Goal: Information Seeking & Learning: Learn about a topic

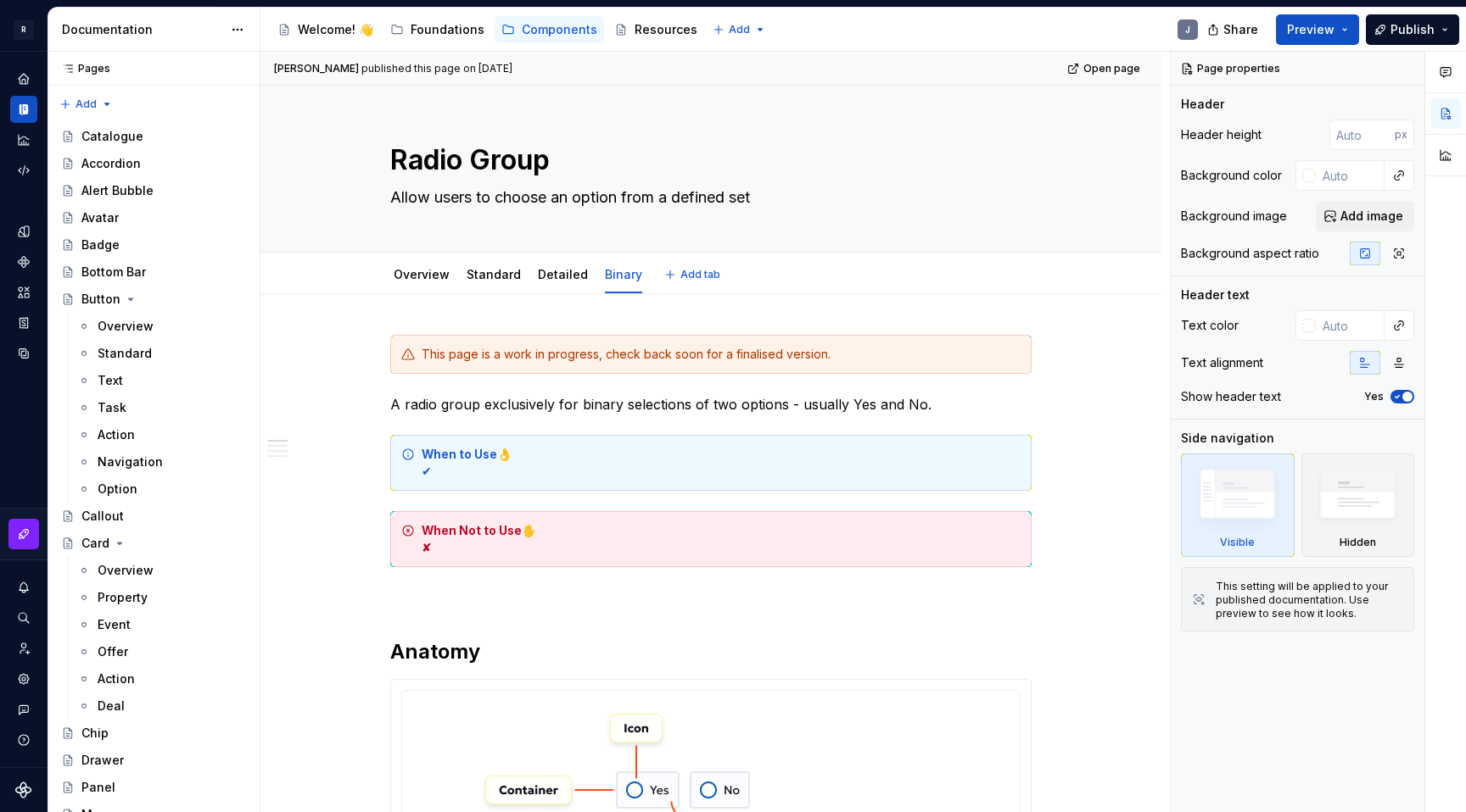
type textarea "*"
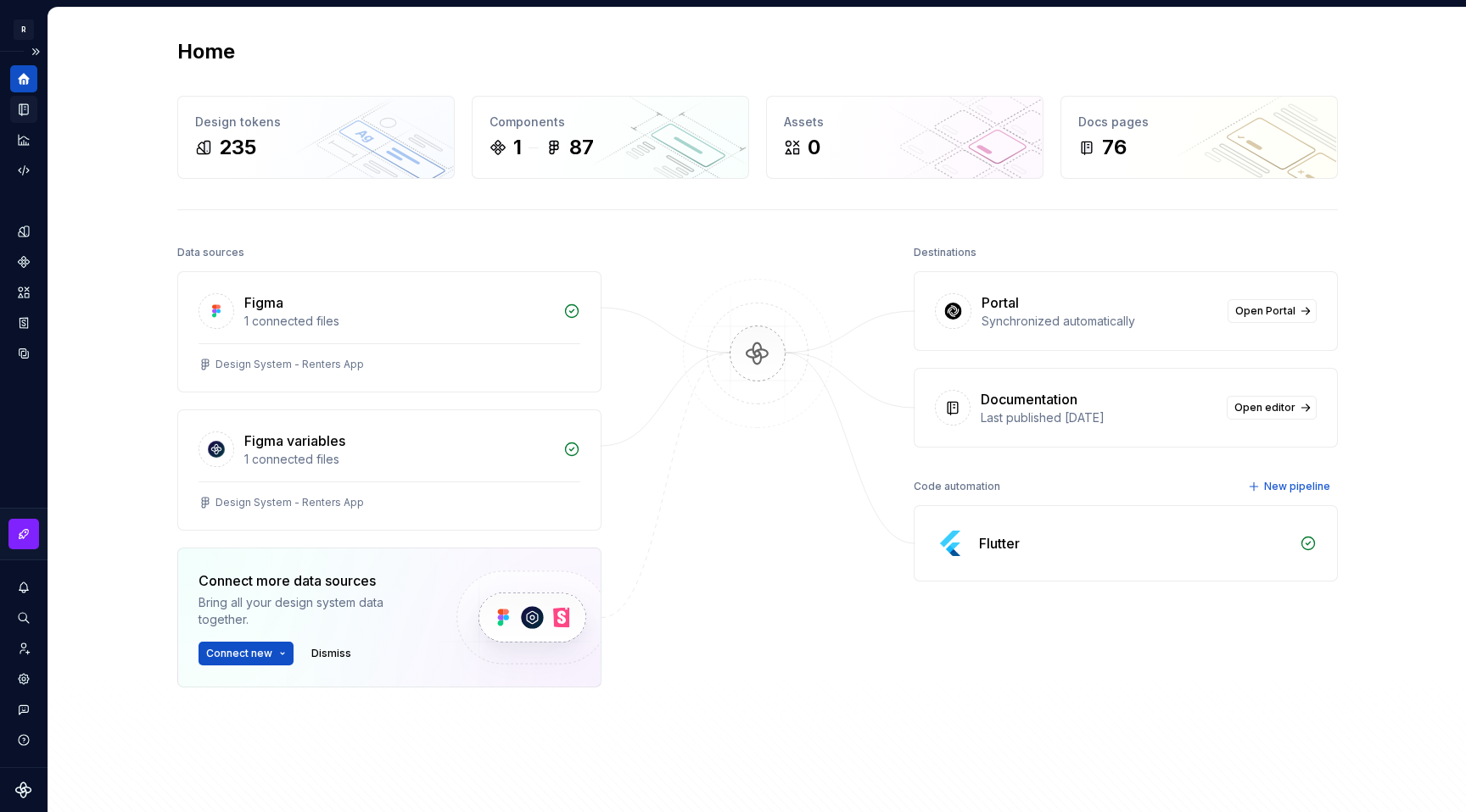
click at [25, 114] on icon "Documentation" at bounding box center [24, 109] width 9 height 11
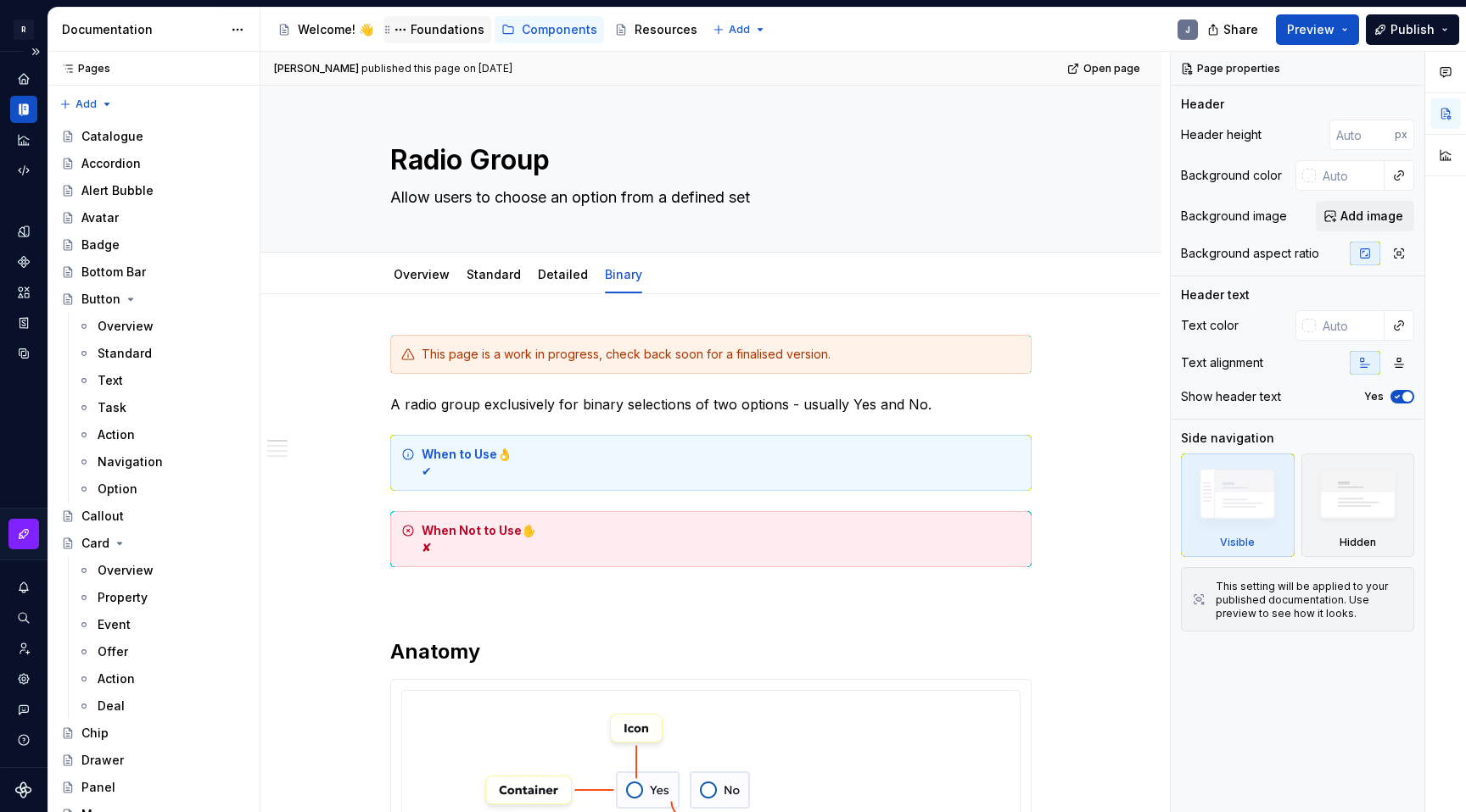
click at [421, 33] on div "Foundations" at bounding box center [447, 29] width 73 height 17
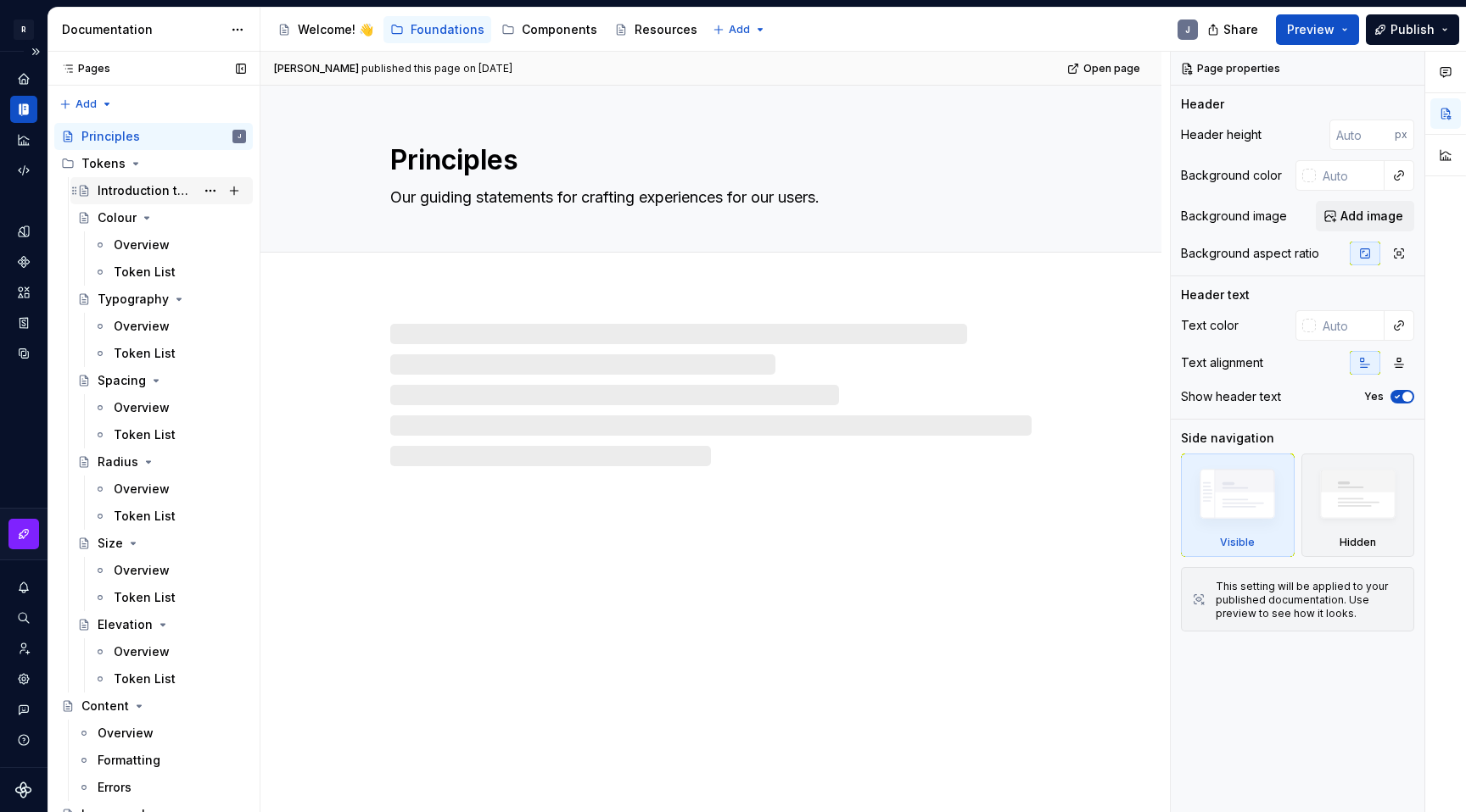
click at [138, 189] on div "Introduction to Tokens" at bounding box center [147, 190] width 98 height 17
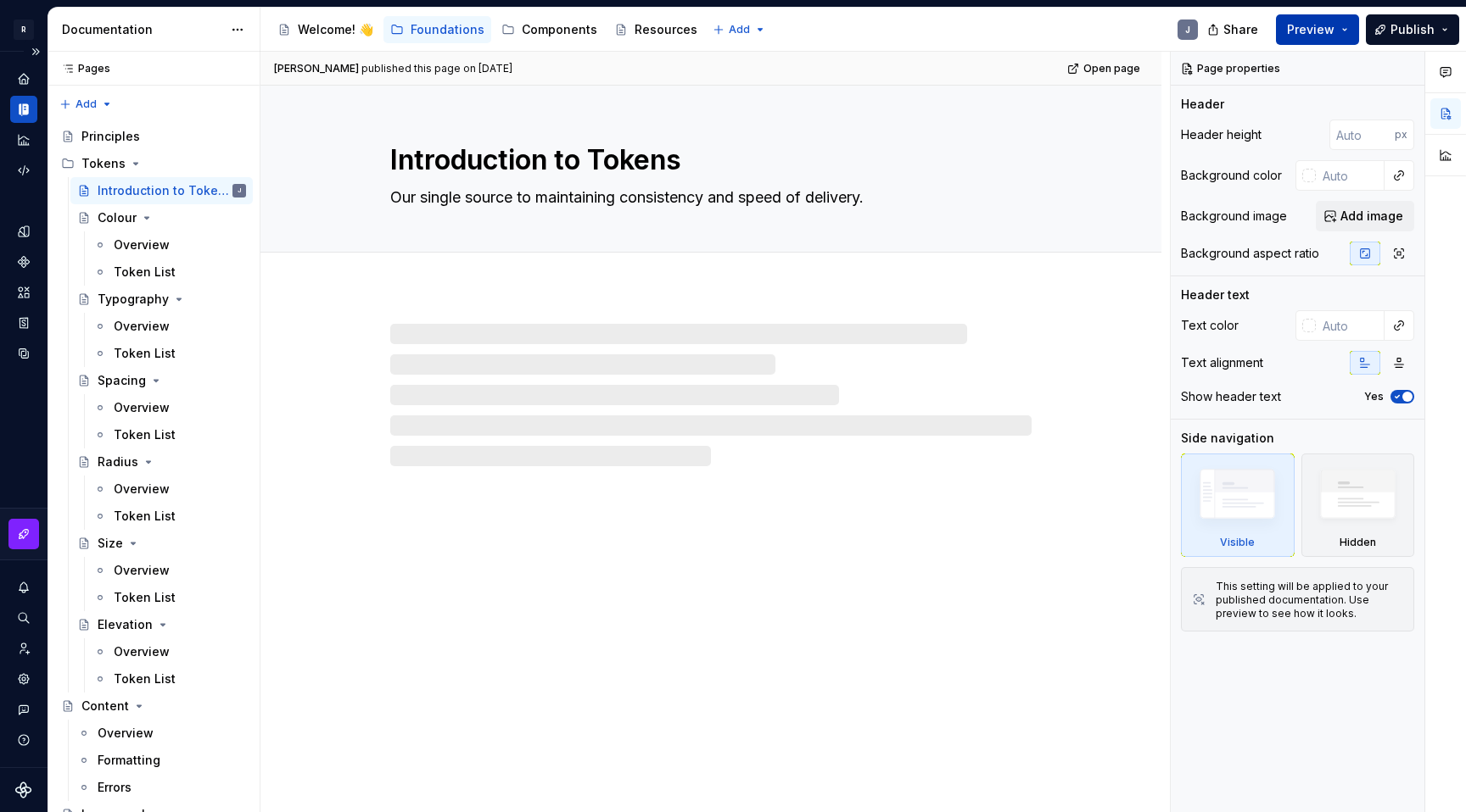
click at [1338, 28] on button "Preview" at bounding box center [1317, 29] width 83 height 30
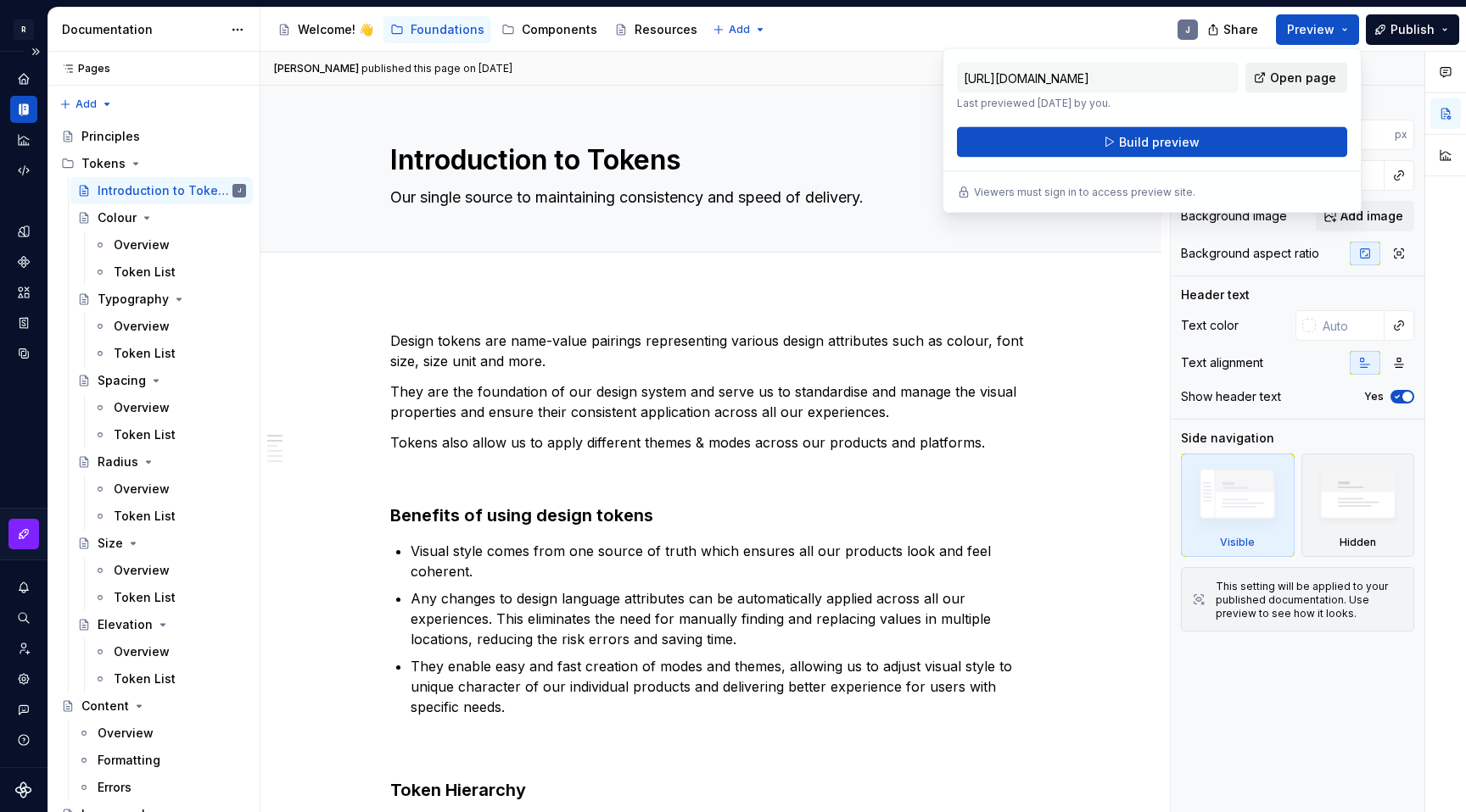
click at [1315, 83] on span "Open page" at bounding box center [1303, 77] width 67 height 17
type textarea "*"
